Goal: Information Seeking & Learning: Find specific fact

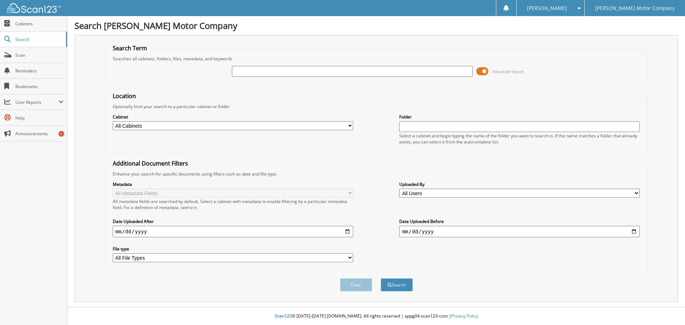
click at [283, 72] on input "text" at bounding box center [352, 71] width 241 height 11
type input "123875"
click at [381, 278] on button "Search" at bounding box center [397, 284] width 32 height 13
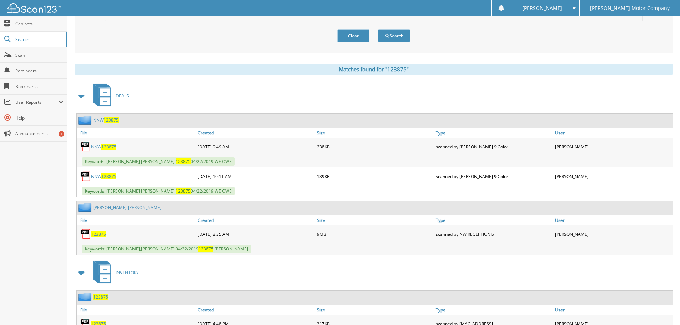
scroll to position [250, 0]
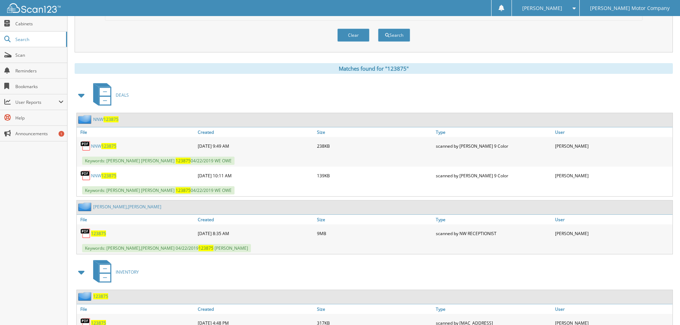
click at [97, 236] on span "123875" at bounding box center [98, 234] width 15 height 6
